Goal: Answer question/provide support

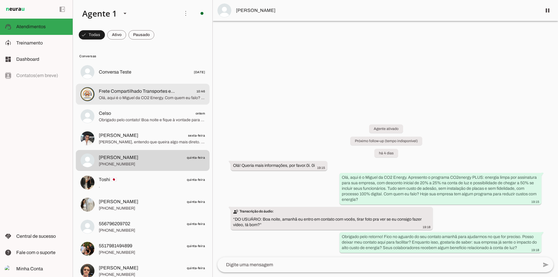
click at [155, 93] on span "Frete Compartilhado Transportes e Serviços" at bounding box center [137, 91] width 76 height 7
